Goal: Find specific page/section: Find specific page/section

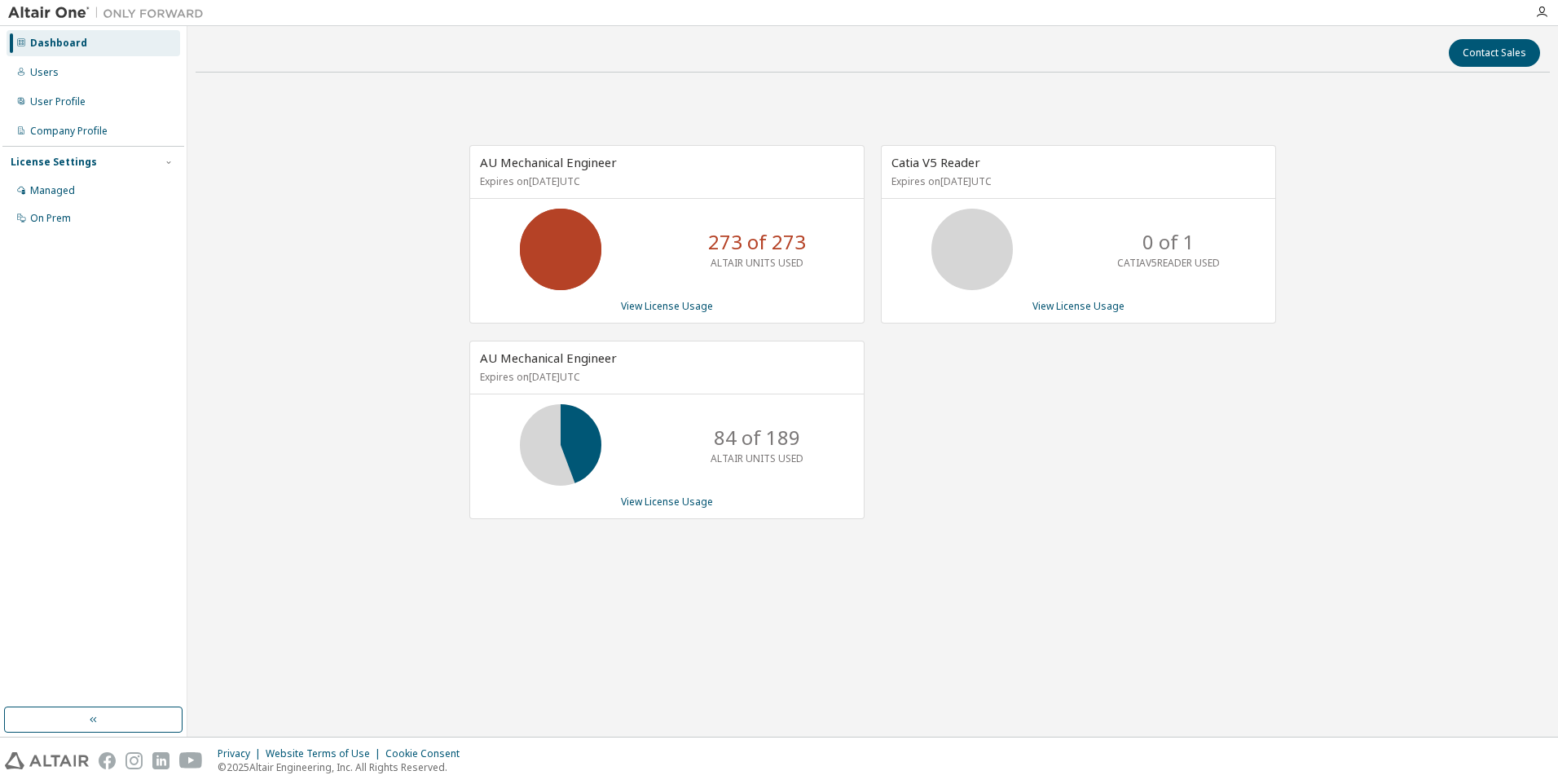
click at [1394, 257] on div "AU Mechanical Engineer Expires on April 1, 2026 UTC 273 of 273 ALTAIR UNITS USE…" at bounding box center [873, 339] width 1355 height 509
